Goal: Task Accomplishment & Management: Manage account settings

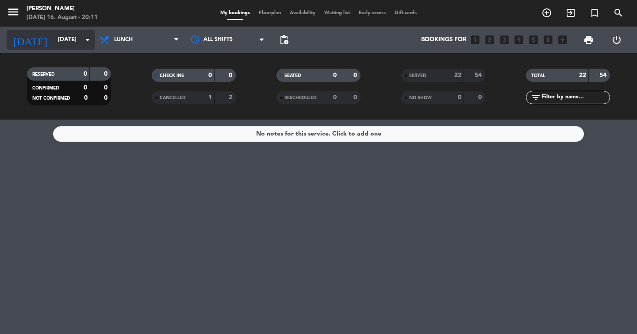
click at [85, 42] on icon "arrow_drop_down" at bounding box center [87, 40] width 11 height 11
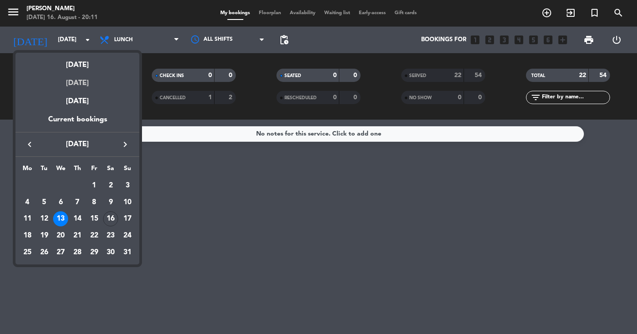
click at [86, 84] on div "[DATE]" at bounding box center [77, 80] width 124 height 18
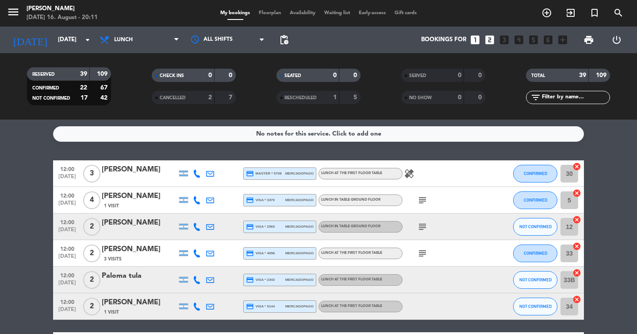
click at [170, 41] on span "Lunch" at bounding box center [139, 39] width 88 height 19
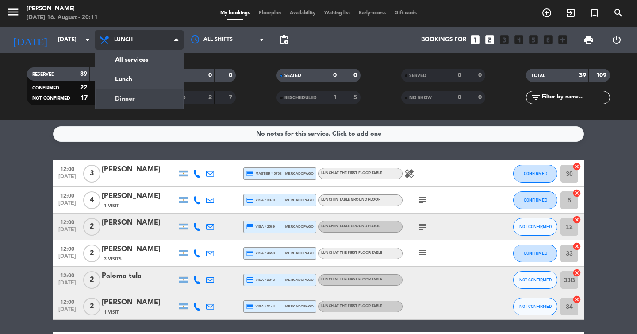
click at [147, 97] on div "menu [PERSON_NAME] [DATE] 16. August - 20:11 My bookings Floorplan Availability…" at bounding box center [318, 59] width 637 height 119
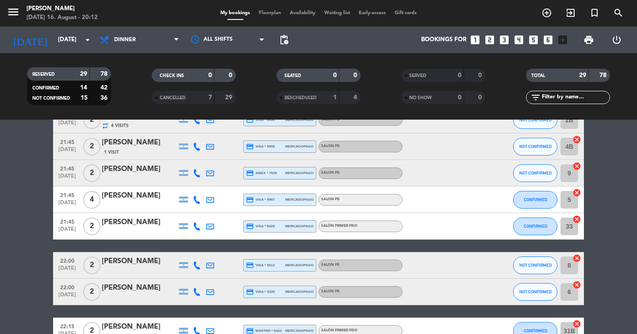
scroll to position [660, 0]
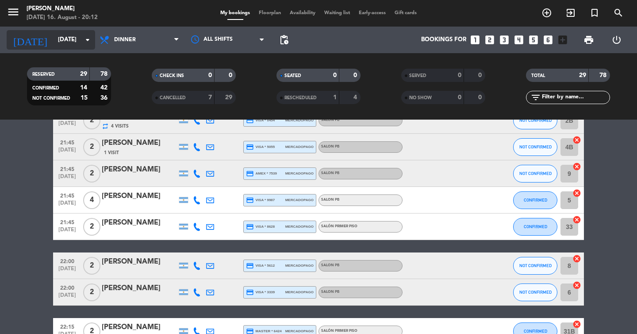
click at [88, 40] on icon "arrow_drop_down" at bounding box center [87, 40] width 11 height 11
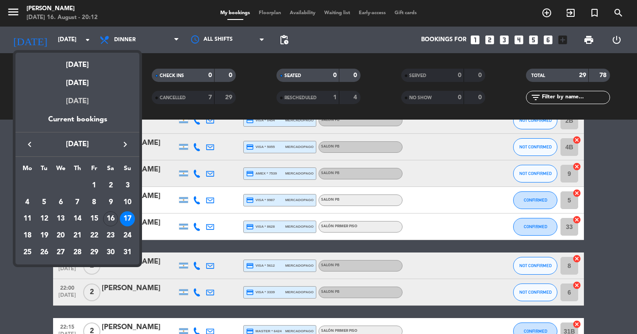
click at [88, 97] on div "[DATE]" at bounding box center [77, 101] width 124 height 25
type input "[DATE]"
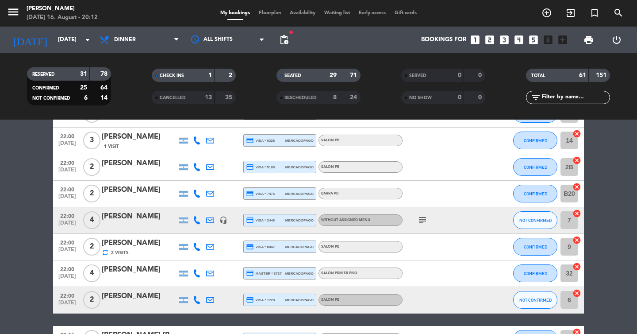
scroll to position [1511, 0]
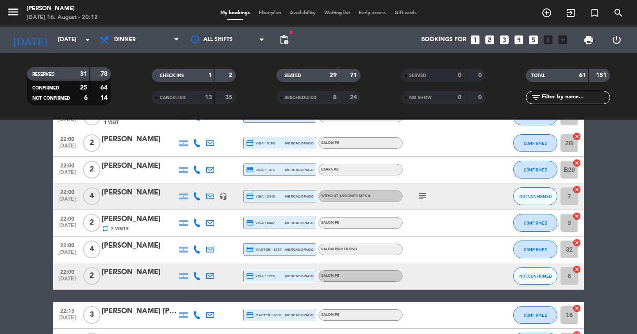
click at [129, 195] on div "[PERSON_NAME]" at bounding box center [139, 193] width 75 height 12
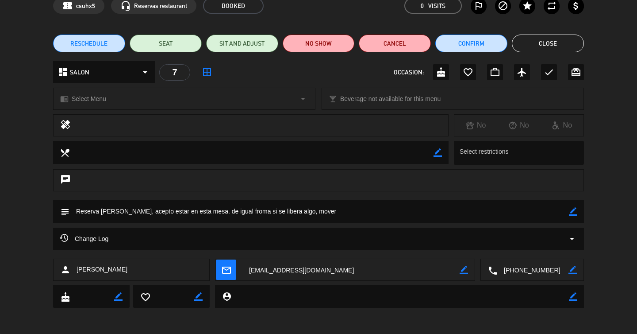
scroll to position [0, 0]
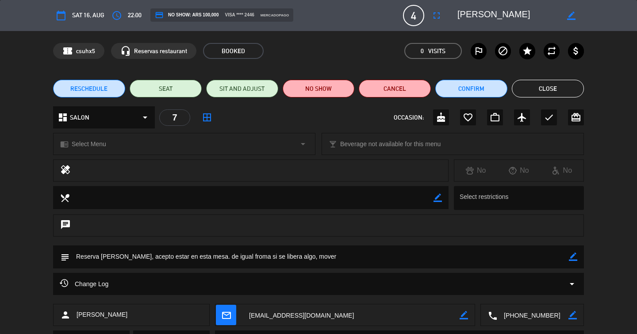
click at [570, 12] on icon "border_color" at bounding box center [571, 16] width 8 height 8
drag, startPoint x: 505, startPoint y: 14, endPoint x: 497, endPoint y: 14, distance: 7.5
click at [497, 14] on textarea at bounding box center [507, 16] width 101 height 16
type textarea "[PERSON_NAME]"
click at [572, 16] on icon at bounding box center [571, 16] width 8 height 8
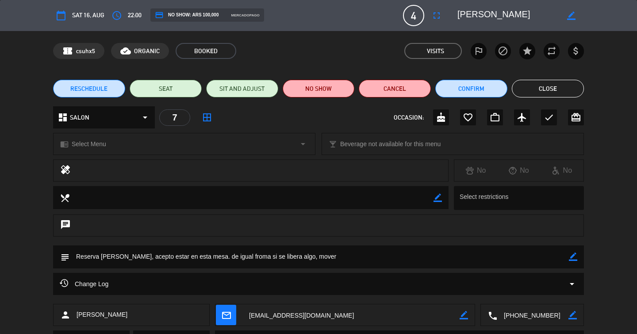
click at [552, 84] on button "Close" at bounding box center [548, 89] width 72 height 18
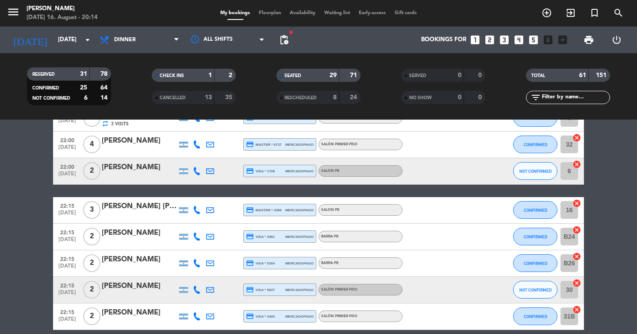
scroll to position [1656, 0]
